Goal: Task Accomplishment & Management: Manage account settings

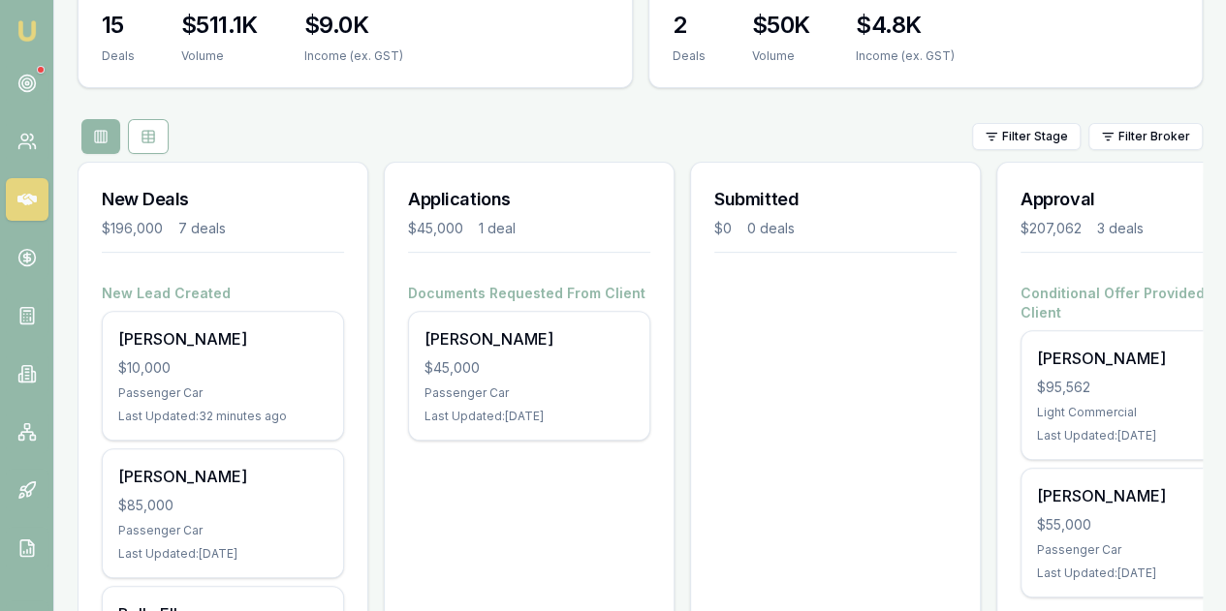
scroll to position [349, 0]
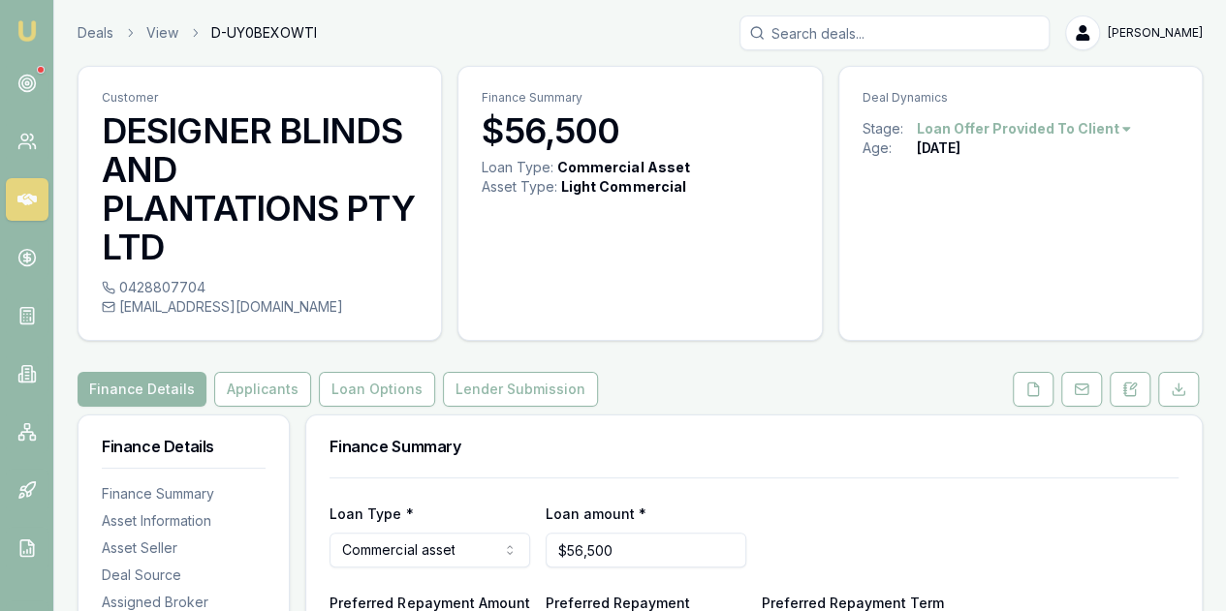
click at [1004, 224] on div "Deal Dynamics Stage: Loan Offer Provided To Client Age: [DEMOGRAPHIC_DATA][DATE]" at bounding box center [1020, 203] width 364 height 275
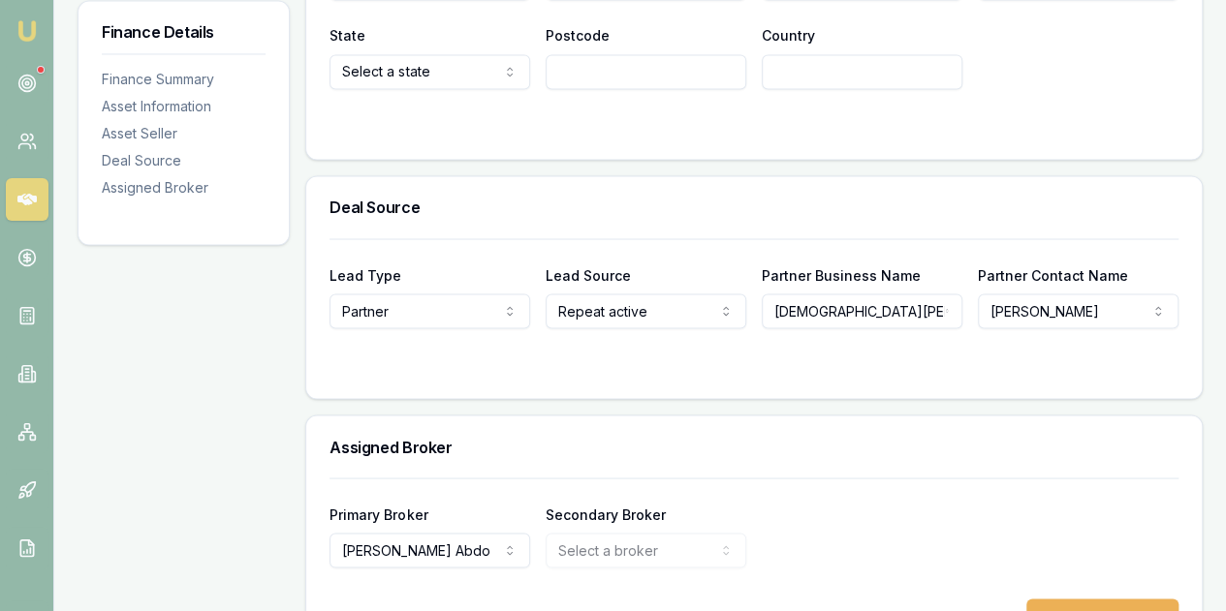
scroll to position [1605, 0]
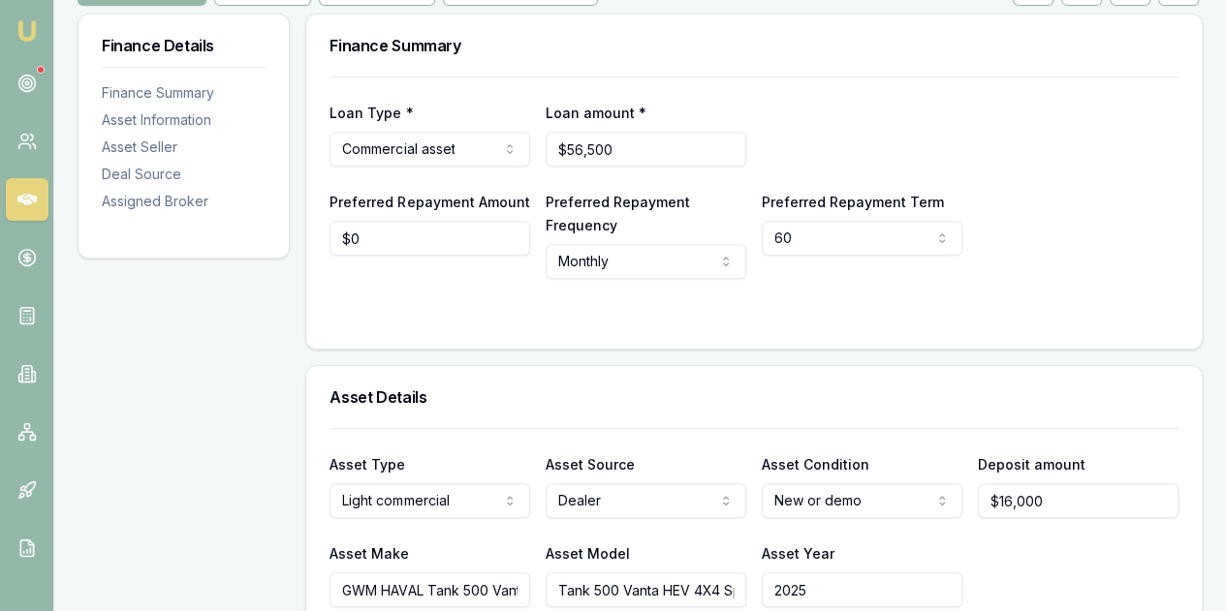
scroll to position [61, 0]
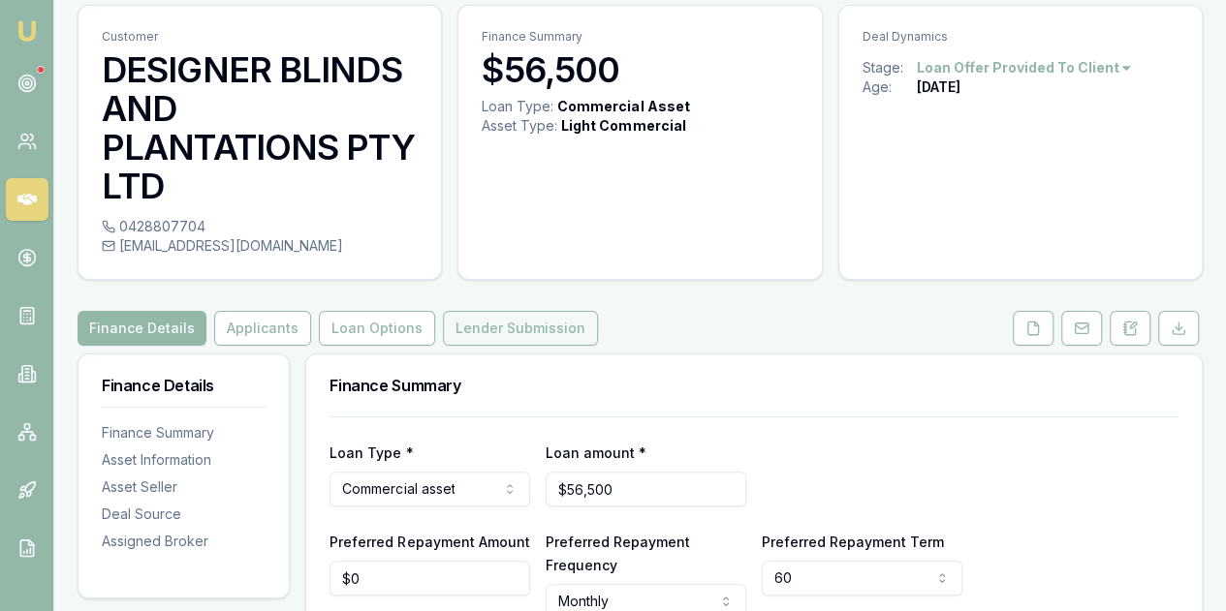
click at [512, 344] on button "Lender Submission" at bounding box center [520, 328] width 155 height 35
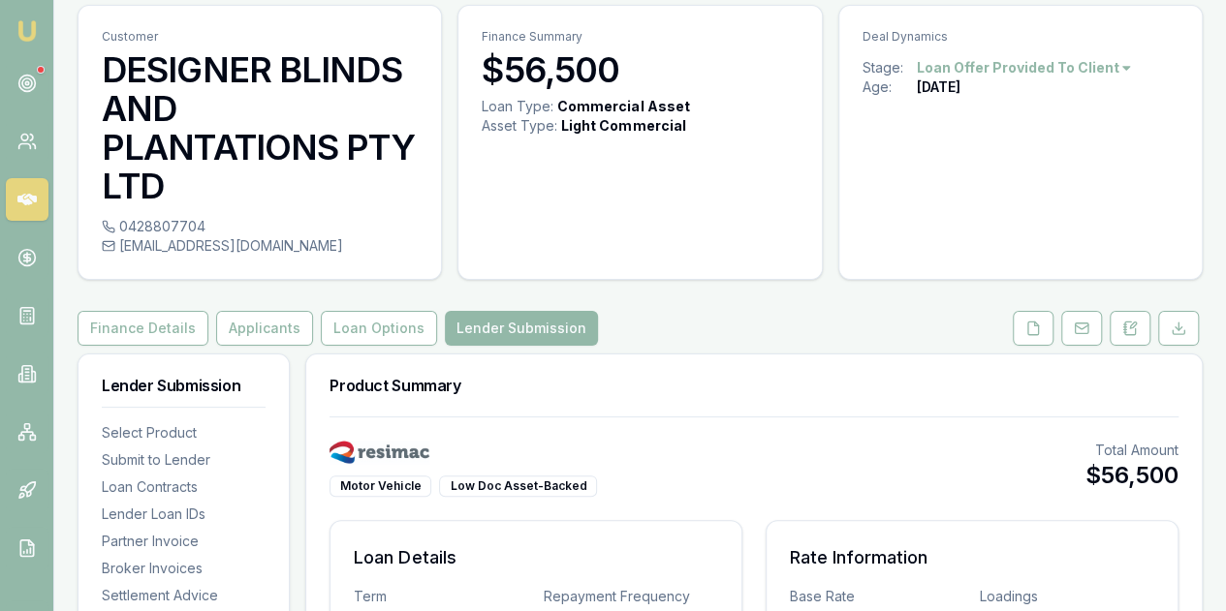
click at [1093, 544] on h3 "Rate Information" at bounding box center [972, 557] width 364 height 27
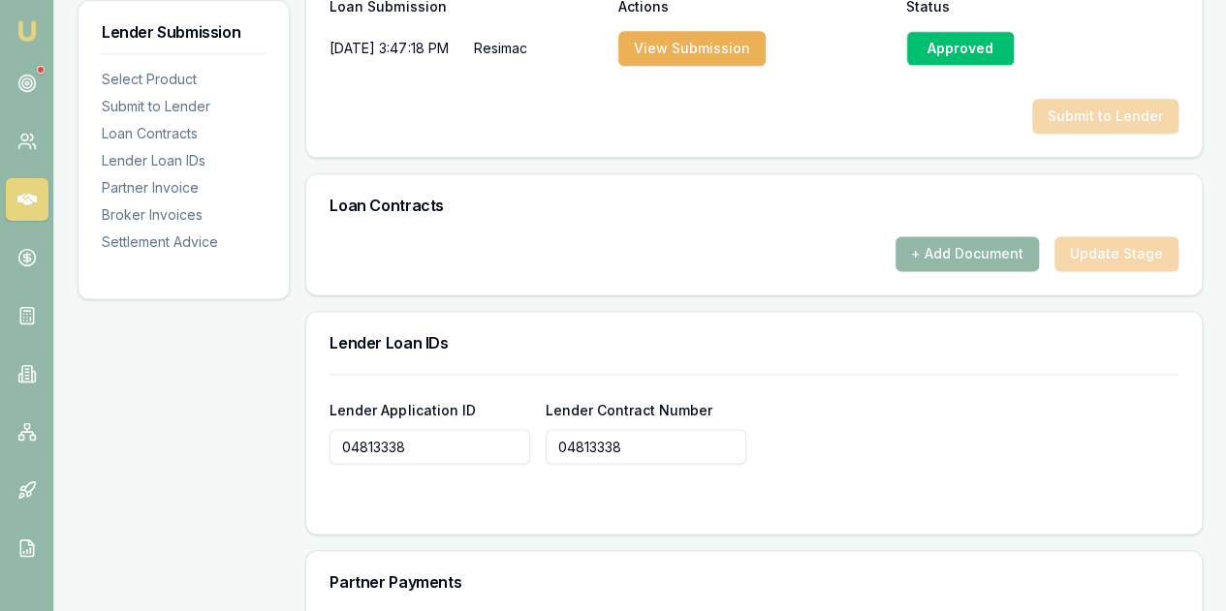
scroll to position [1158, 0]
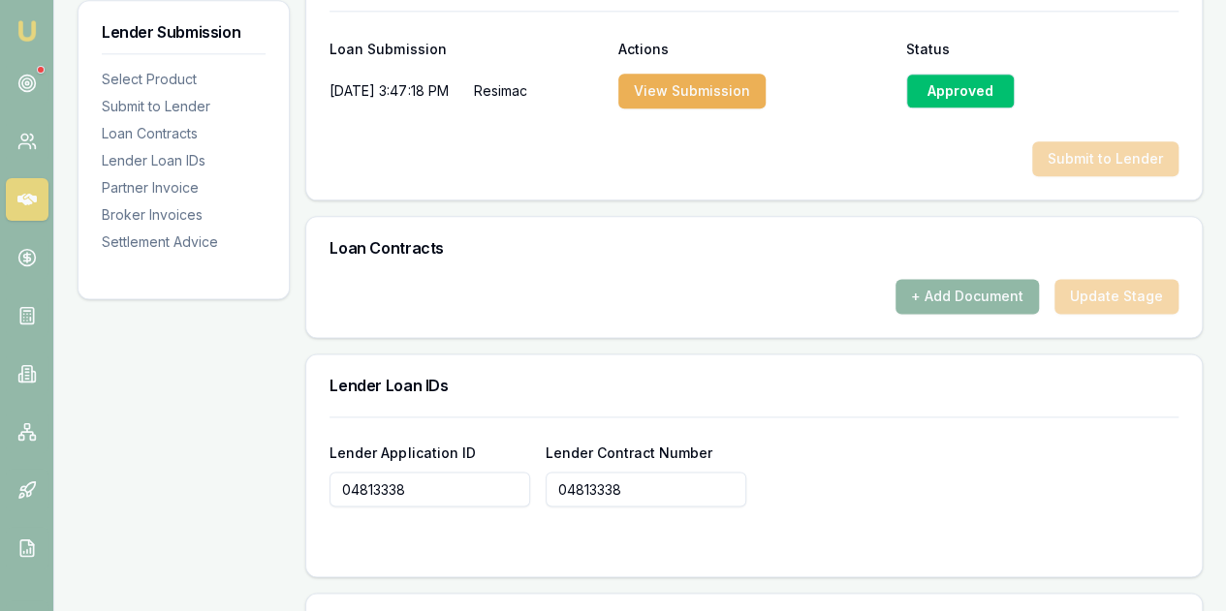
click at [954, 289] on button "+ Add Document" at bounding box center [966, 296] width 143 height 35
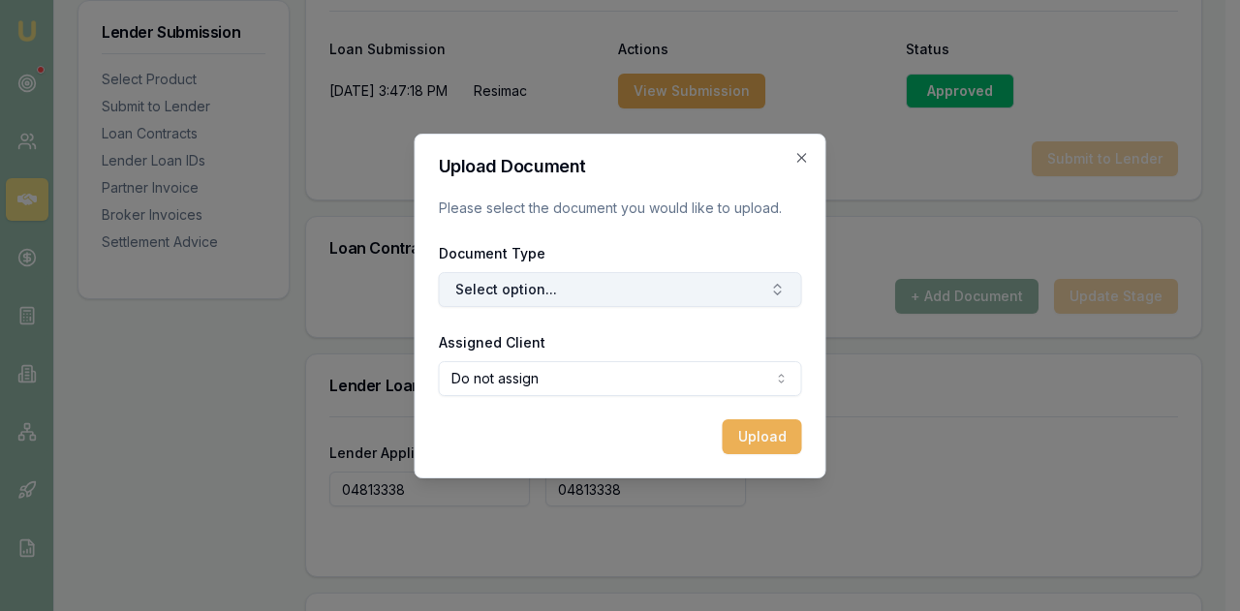
click at [539, 291] on button "Select option..." at bounding box center [620, 289] width 363 height 35
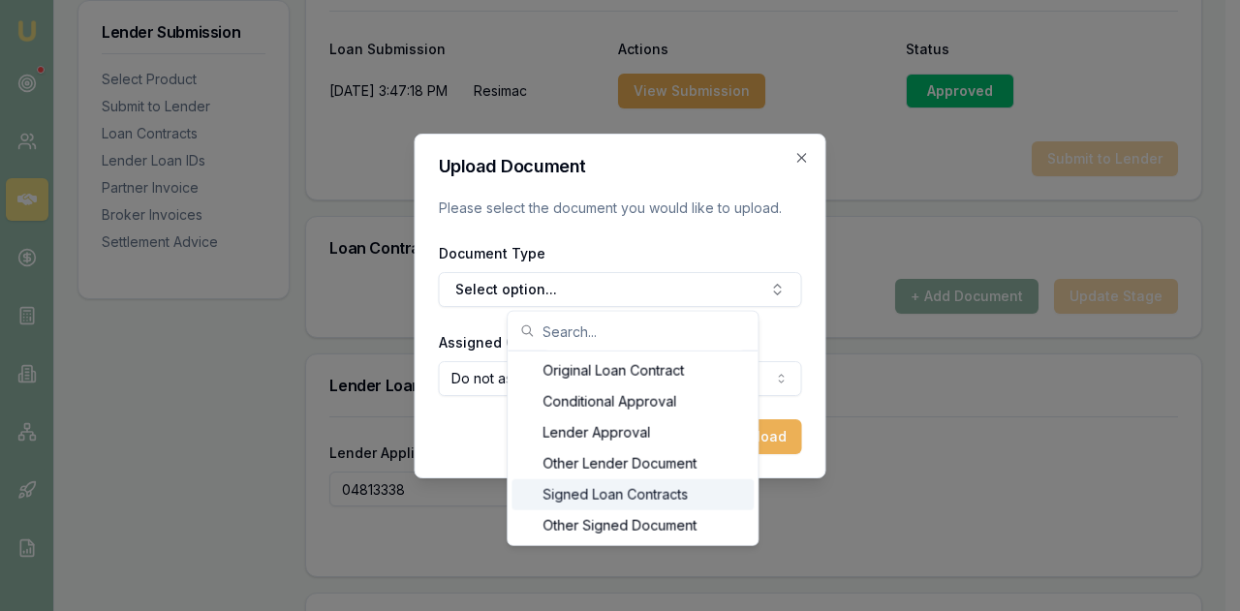
click at [597, 488] on div "Signed Loan Contracts" at bounding box center [633, 495] width 242 height 31
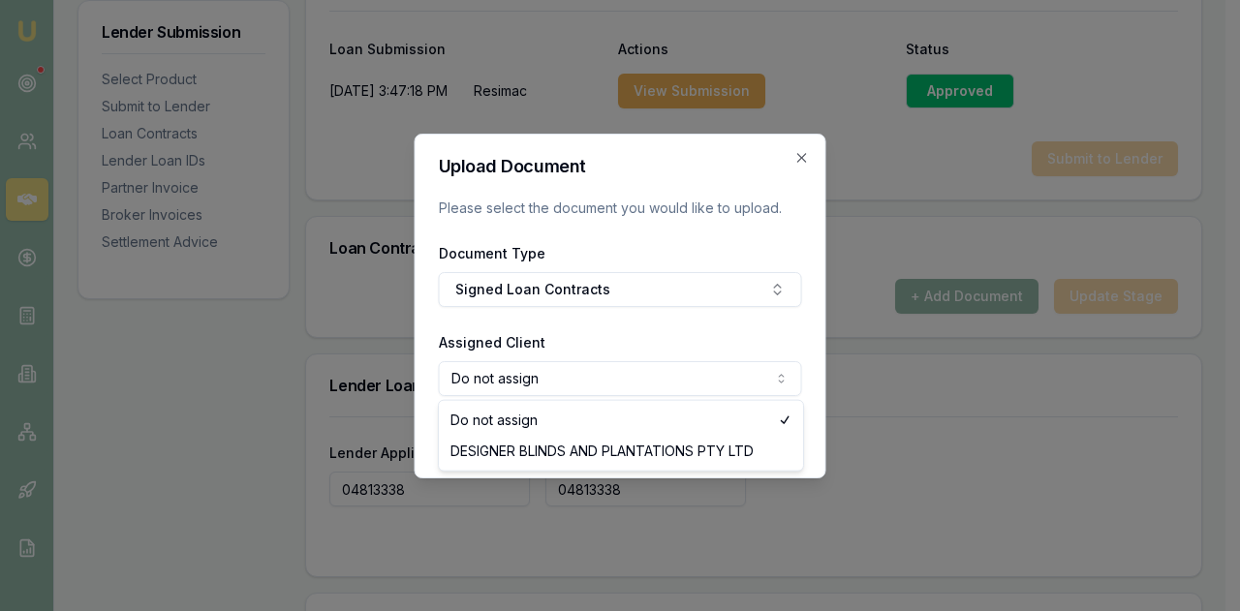
click at [510, 467] on div "Do not assign DESIGNER BLINDS AND PLANTATIONS PTY LTD" at bounding box center [621, 436] width 364 height 70
select select "U-LB56FD7XTQ"
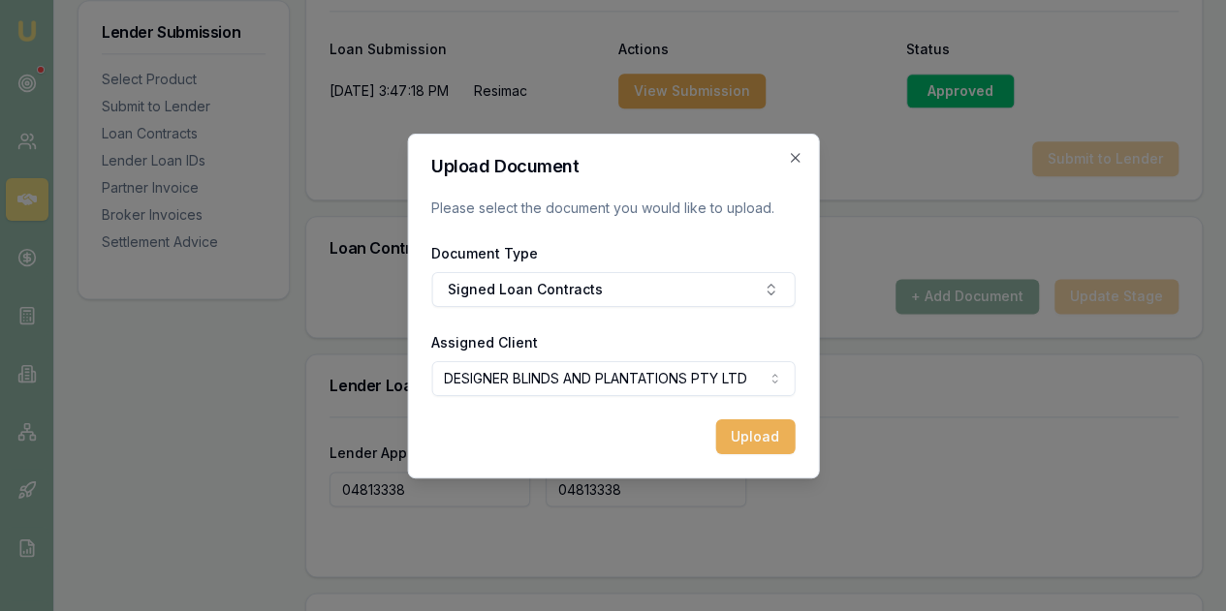
click at [736, 456] on div "Upload Document Please select the document you would like to upload. Document T…" at bounding box center [613, 306] width 412 height 345
click at [729, 433] on button "Upload" at bounding box center [754, 436] width 79 height 35
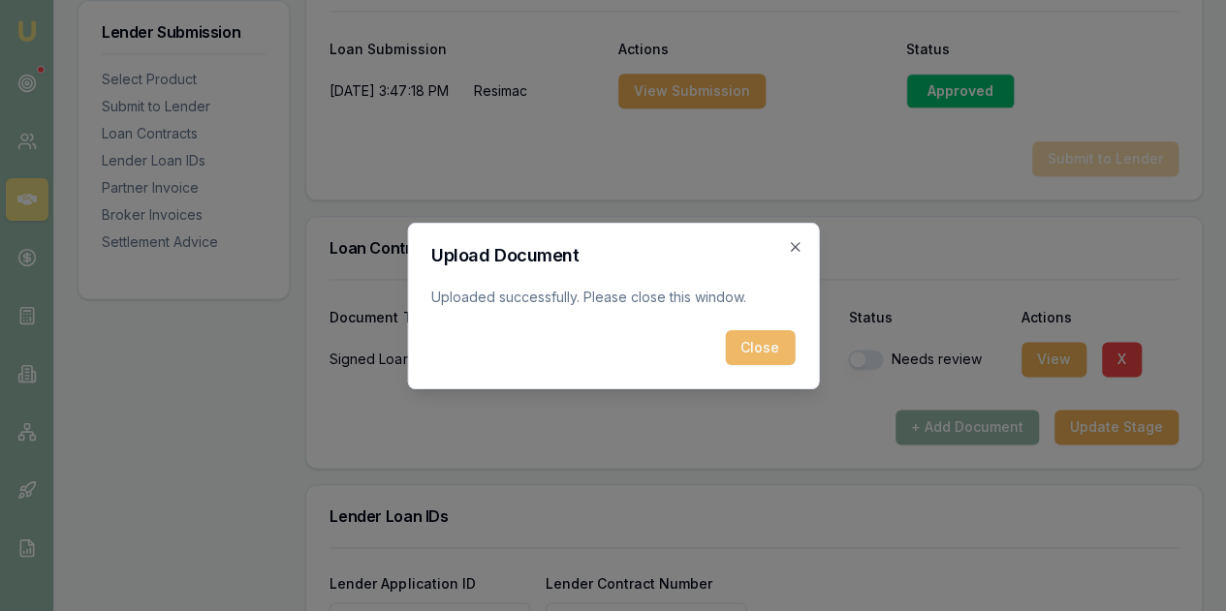
click at [745, 358] on button "Close" at bounding box center [760, 347] width 70 height 35
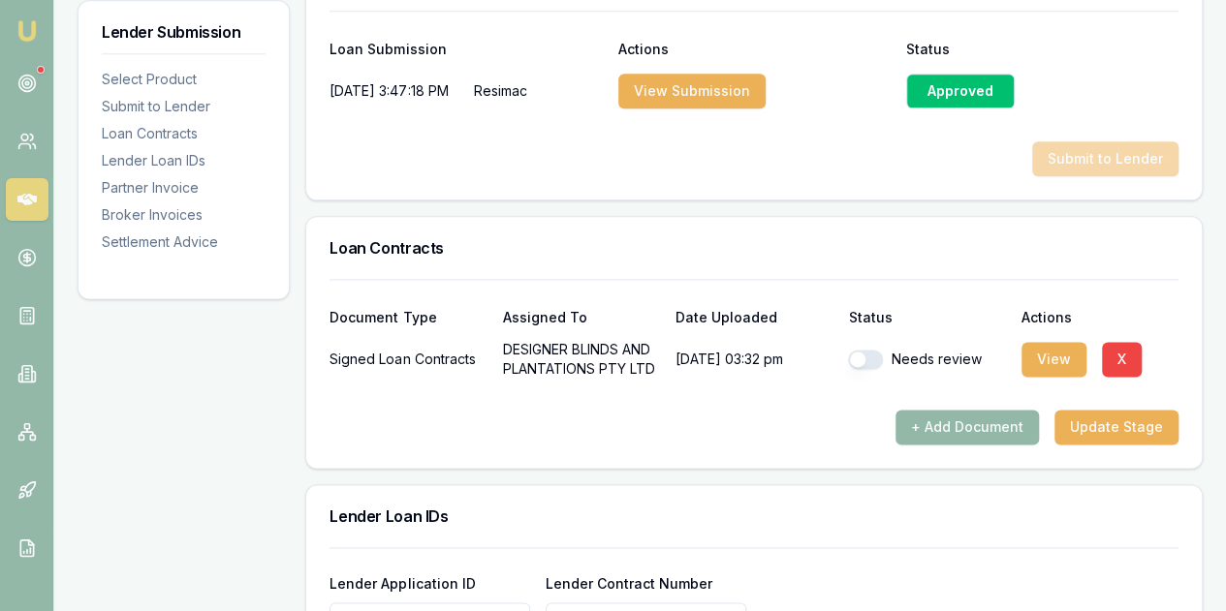
click at [857, 354] on button "button" at bounding box center [865, 359] width 35 height 19
checkbox input "true"
click at [1103, 420] on button "Update Stage" at bounding box center [1116, 427] width 124 height 35
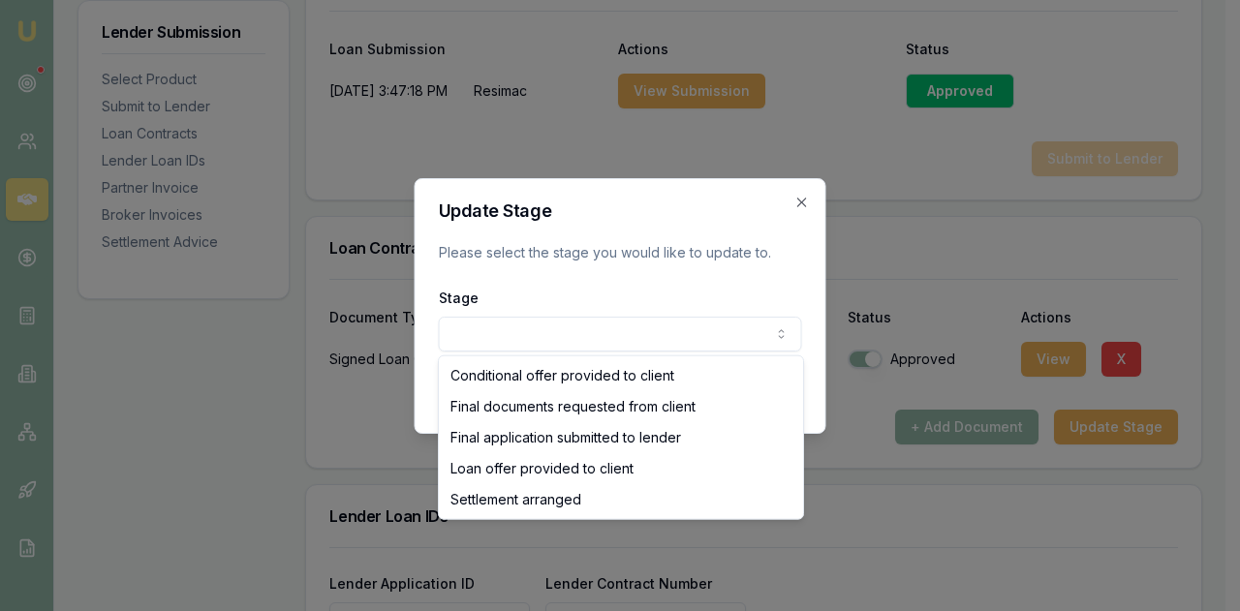
select select "SETTLEMENT_ARRANGED"
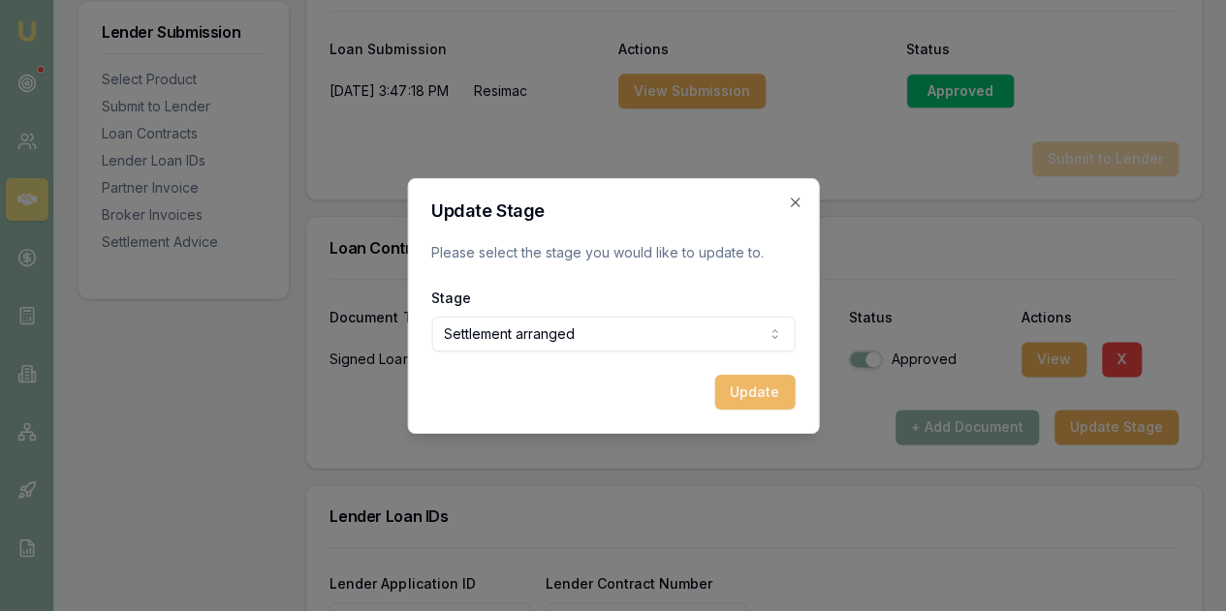
click at [756, 389] on button "Update" at bounding box center [754, 392] width 80 height 35
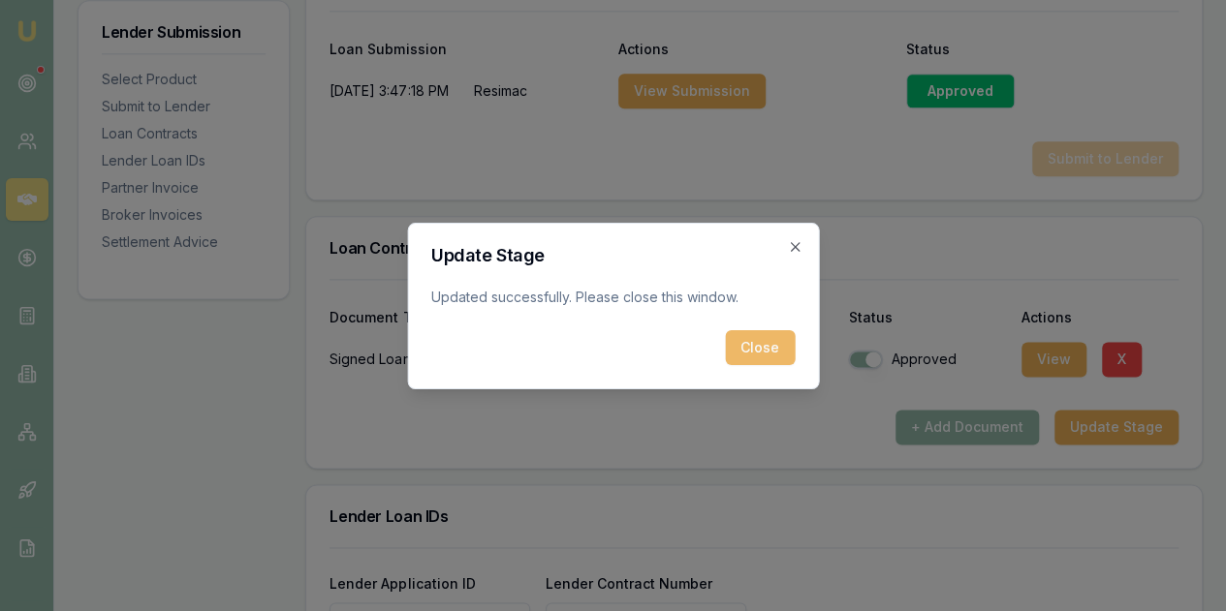
click at [754, 347] on button "Close" at bounding box center [760, 347] width 70 height 35
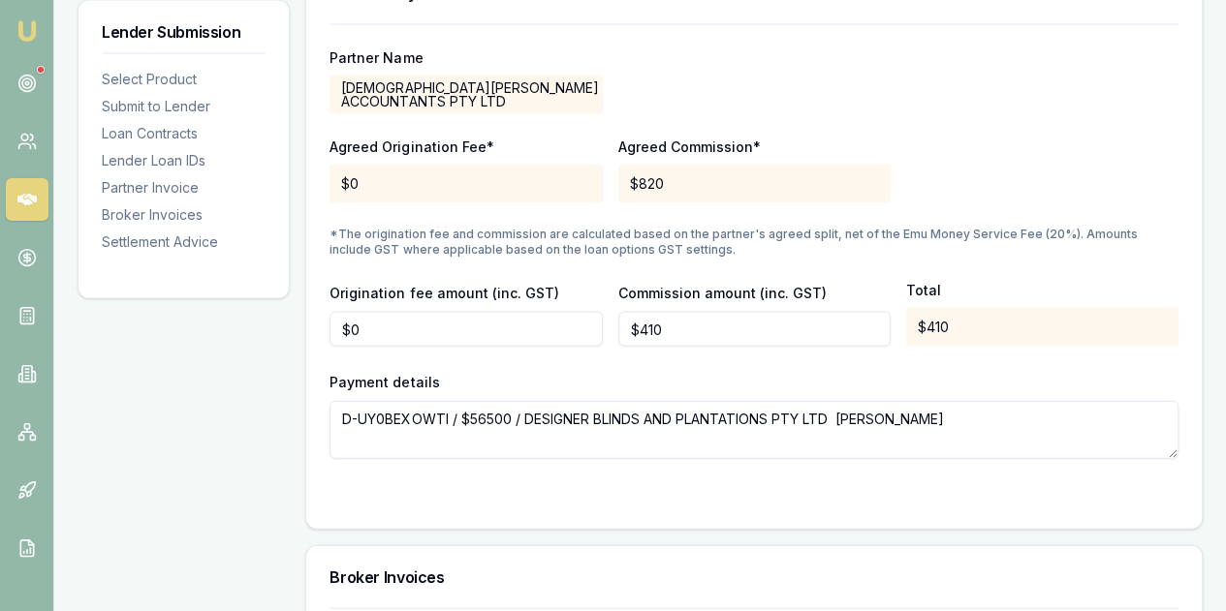
scroll to position [1998, 0]
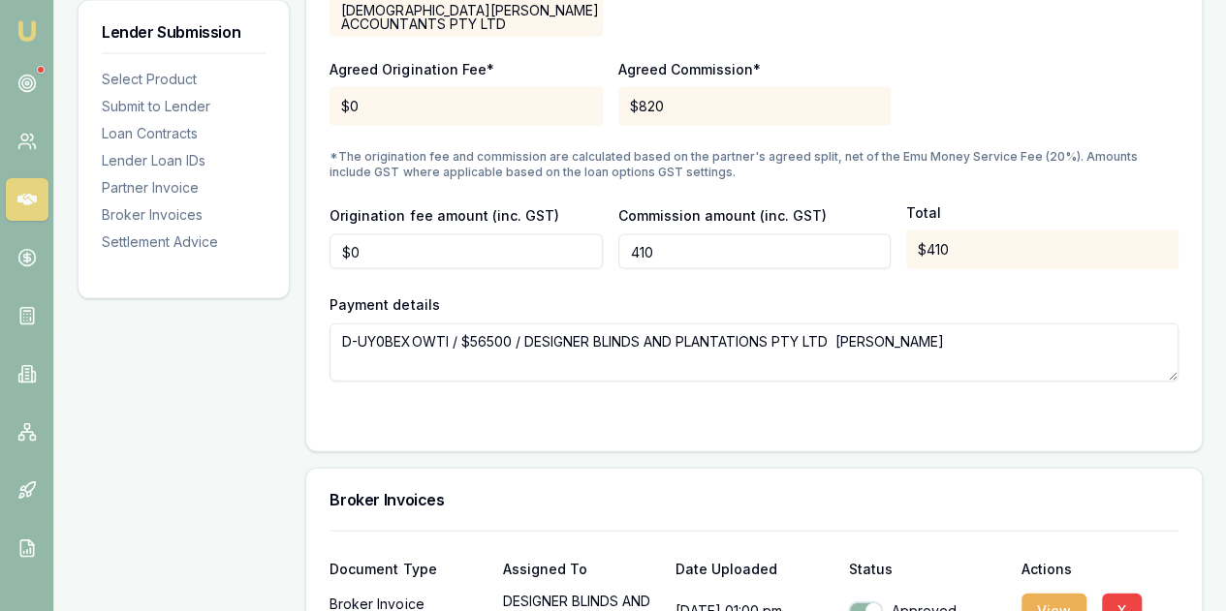
click at [666, 255] on input "410" at bounding box center [754, 251] width 272 height 35
type input "4"
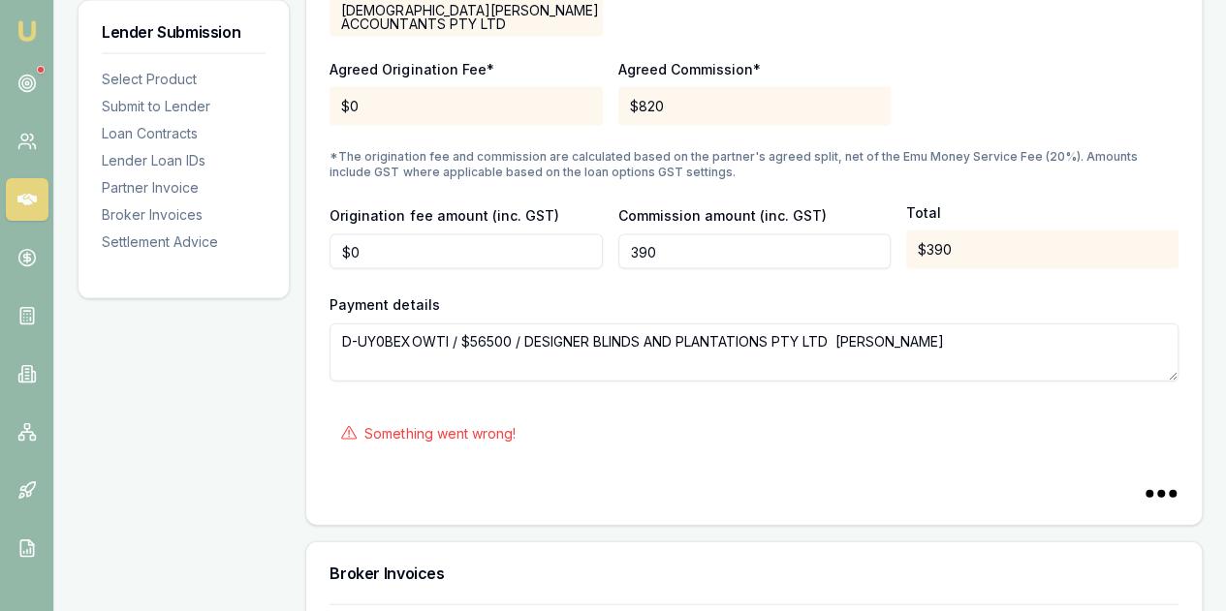
type input "$390"
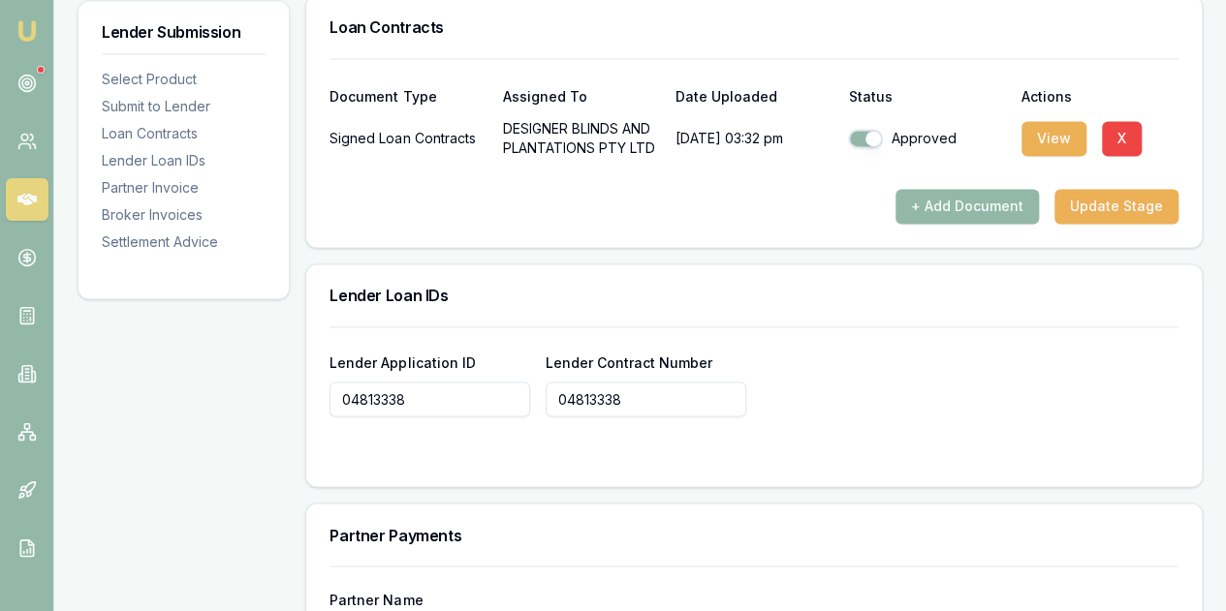
scroll to position [1337, 0]
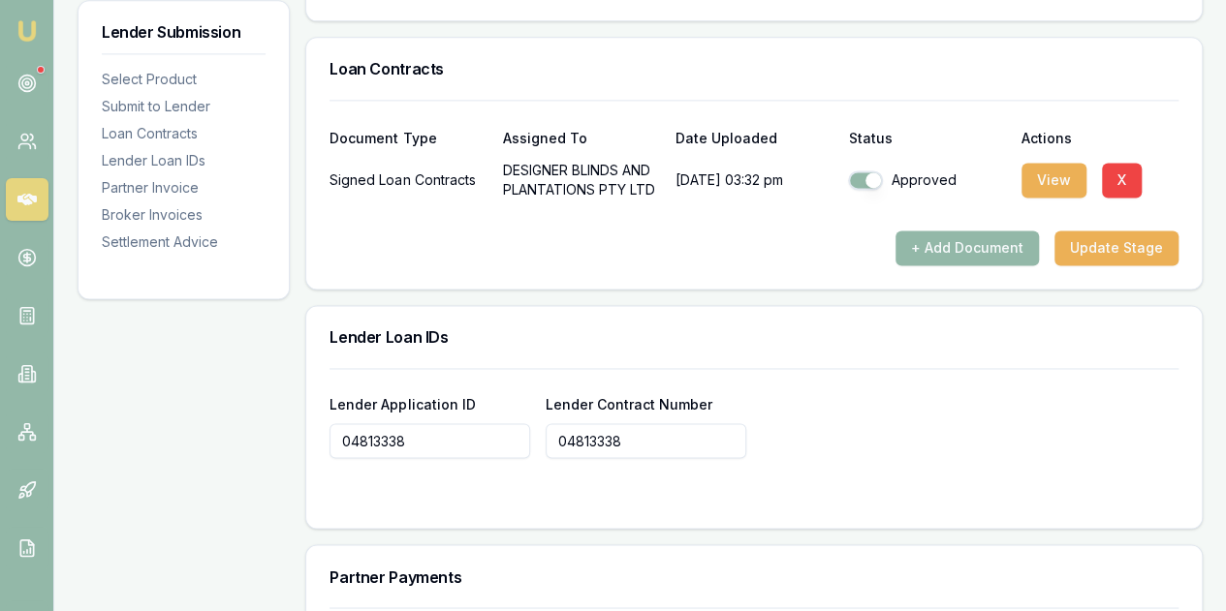
click at [35, 41] on img at bounding box center [27, 30] width 23 height 23
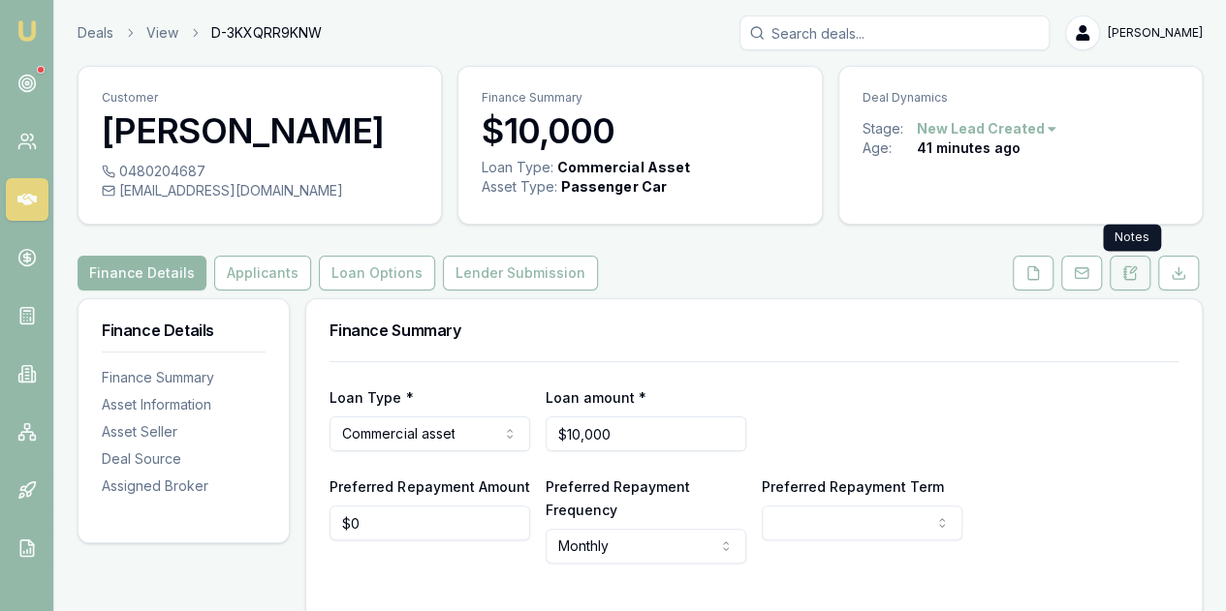
click at [1131, 277] on icon at bounding box center [1130, 273] width 16 height 16
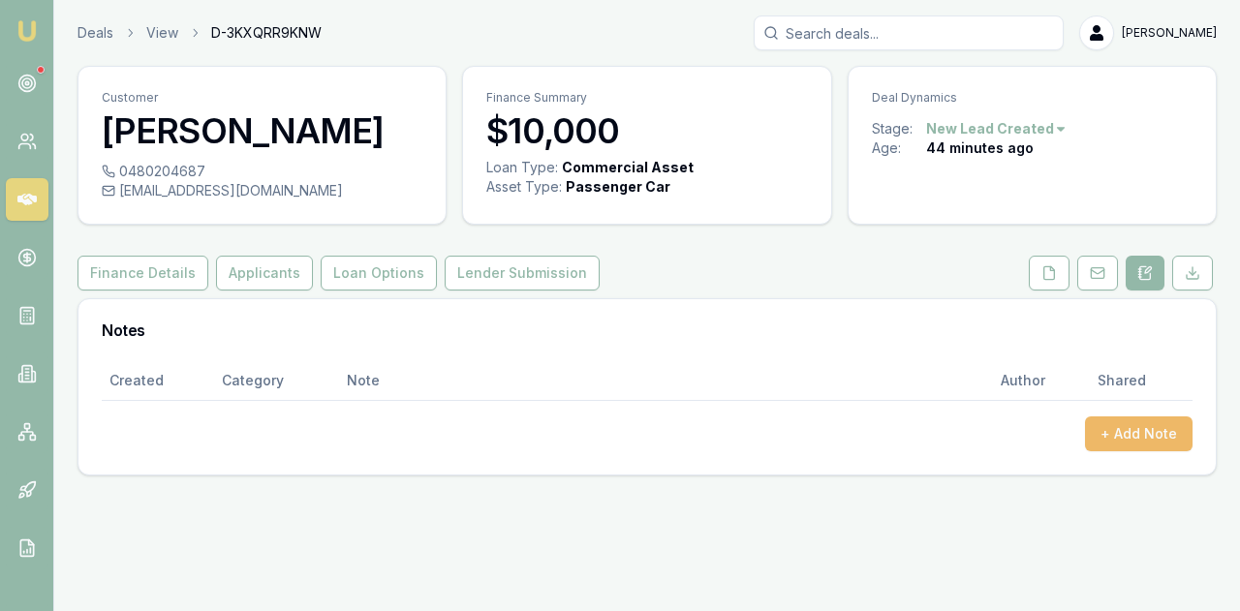
click at [1108, 425] on button "+ Add Note" at bounding box center [1139, 434] width 108 height 35
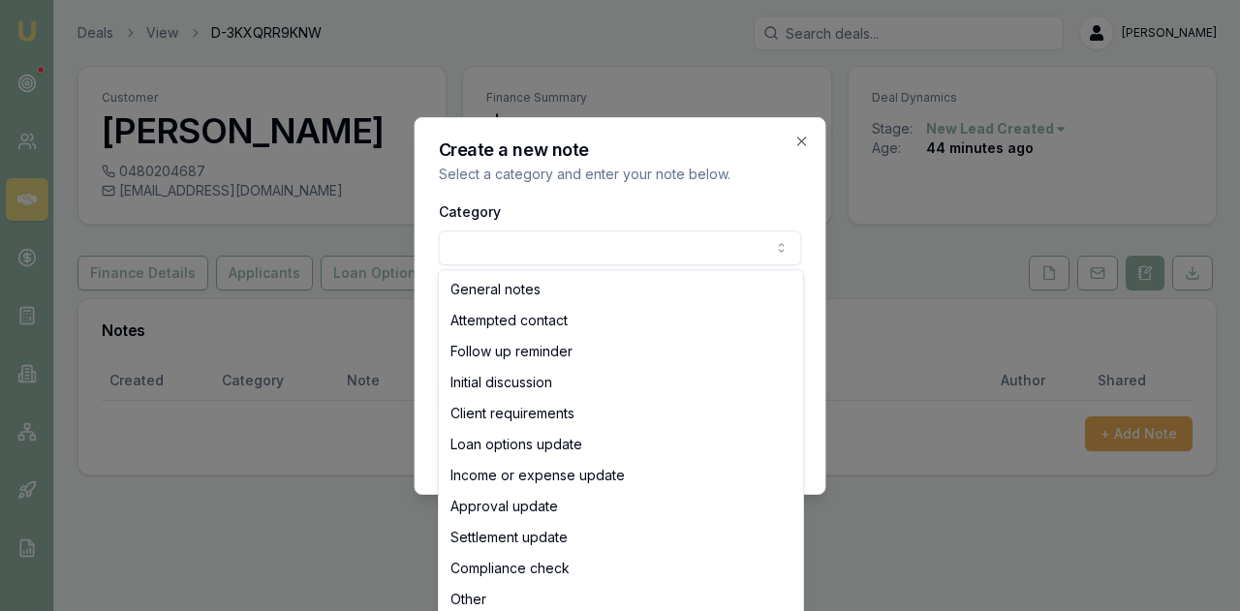
click at [501, 257] on body "Emu Broker Deals View D-3KXQRR9KNW Evette Abdo Toggle Menu Customer Neil Sperli…" at bounding box center [620, 305] width 1240 height 611
select select "ATTEMPTED_CONTACT"
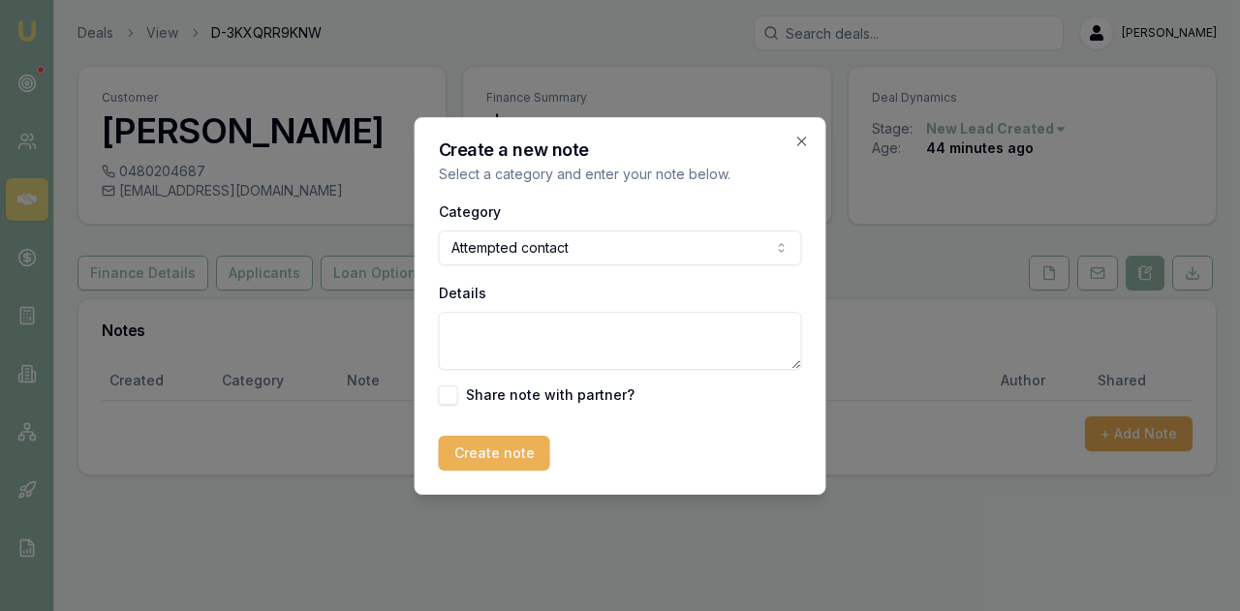
click at [471, 342] on textarea "Details" at bounding box center [620, 341] width 363 height 58
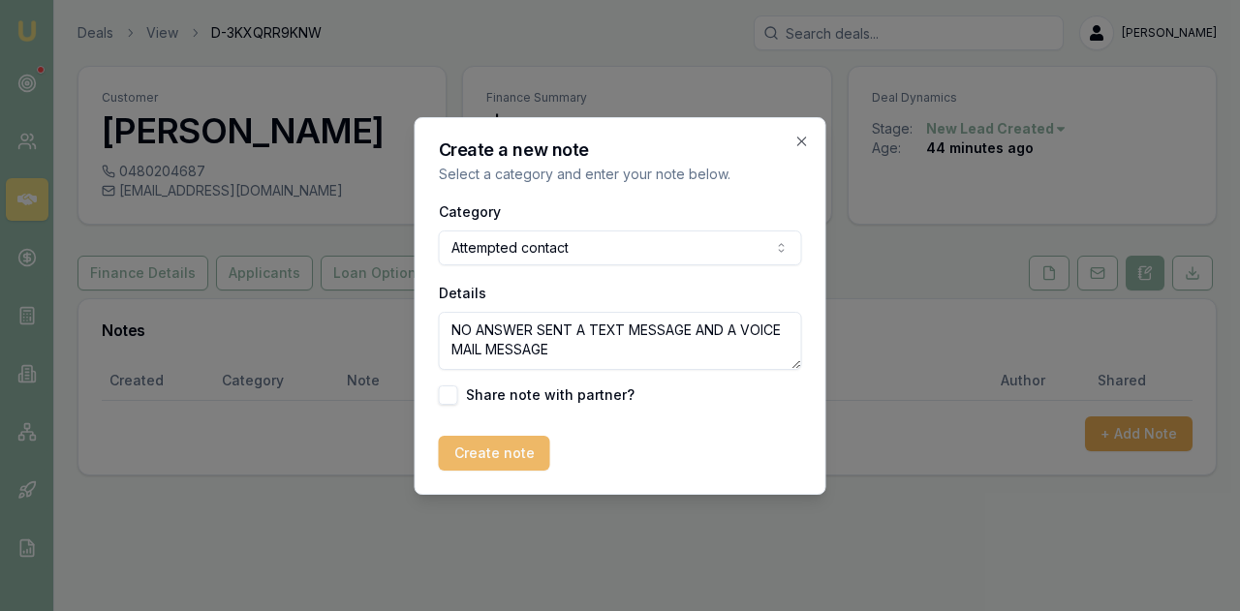
type textarea "NO ANSWER SENT A TEXT MESSAGE AND A VOICE MAIL MESSAGE"
click at [493, 452] on button "Create note" at bounding box center [494, 453] width 111 height 35
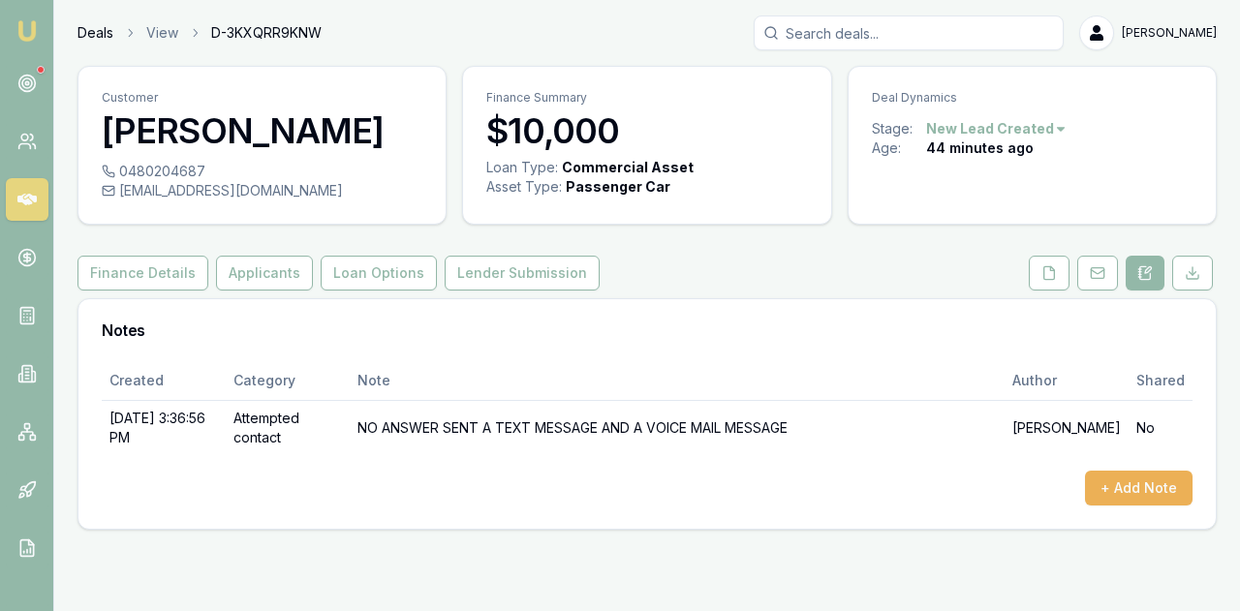
click at [90, 28] on link "Deals" at bounding box center [96, 32] width 36 height 19
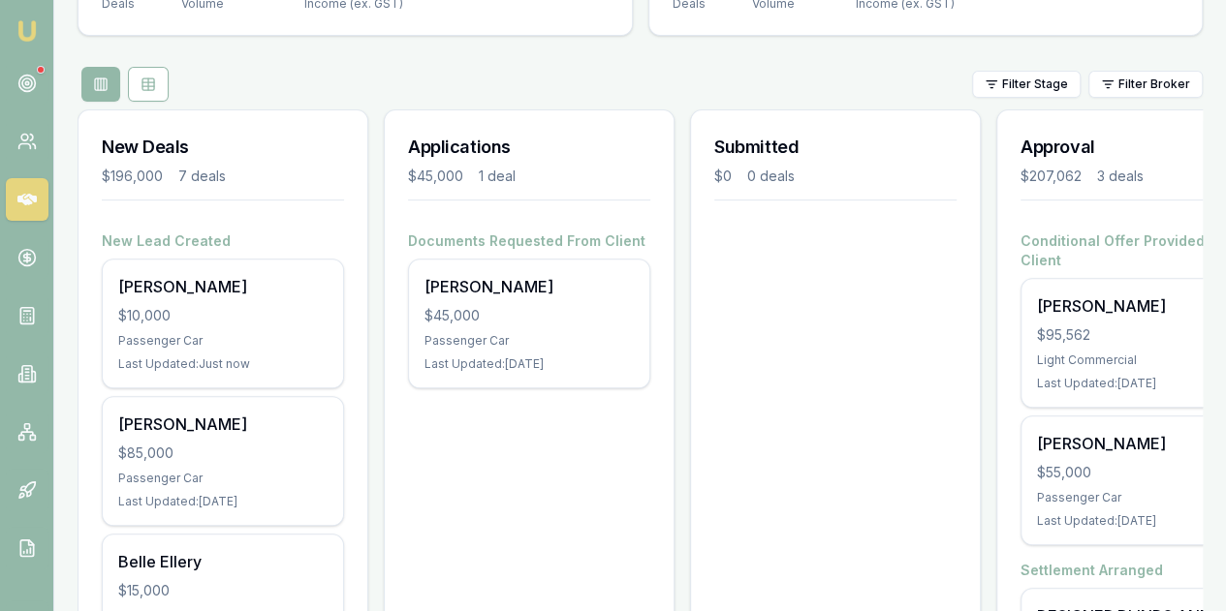
scroll to position [361, 0]
